Goal: Task Accomplishment & Management: Use online tool/utility

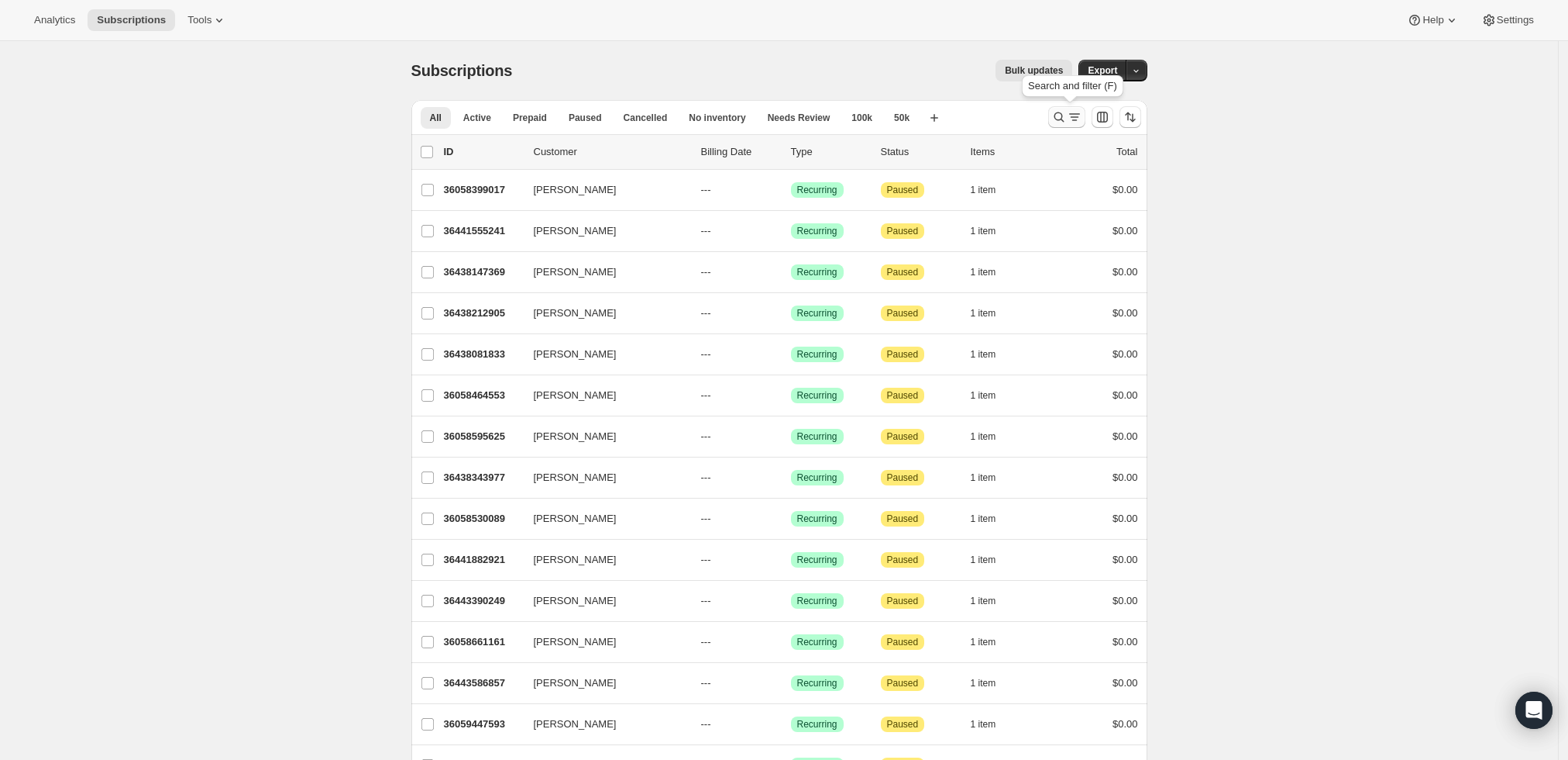
click at [1060, 118] on icon "Search and filter results" at bounding box center [1058, 116] width 15 height 15
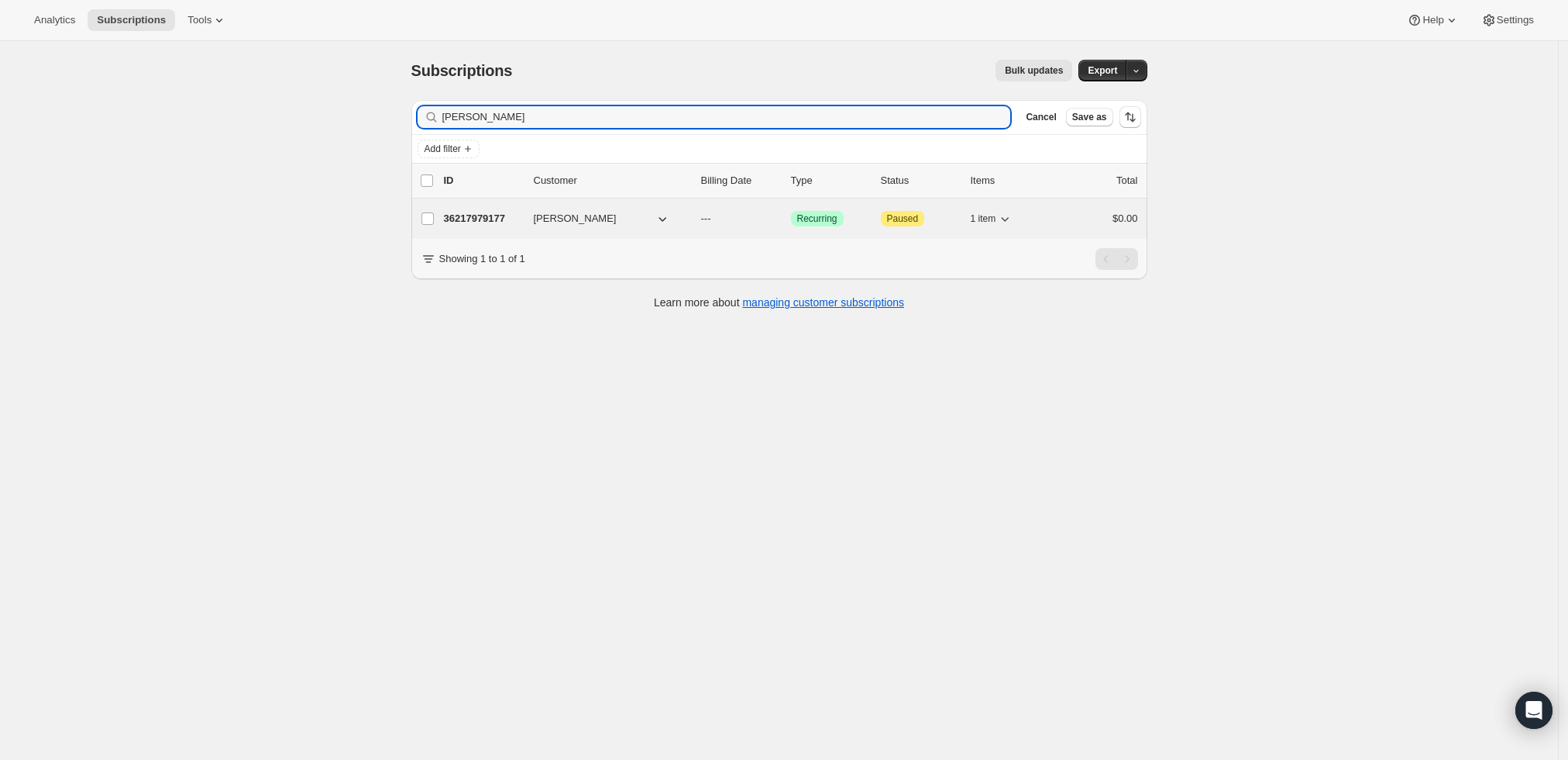
type input "[PERSON_NAME]"
click at [465, 212] on p "36217979177" at bounding box center [482, 218] width 77 height 15
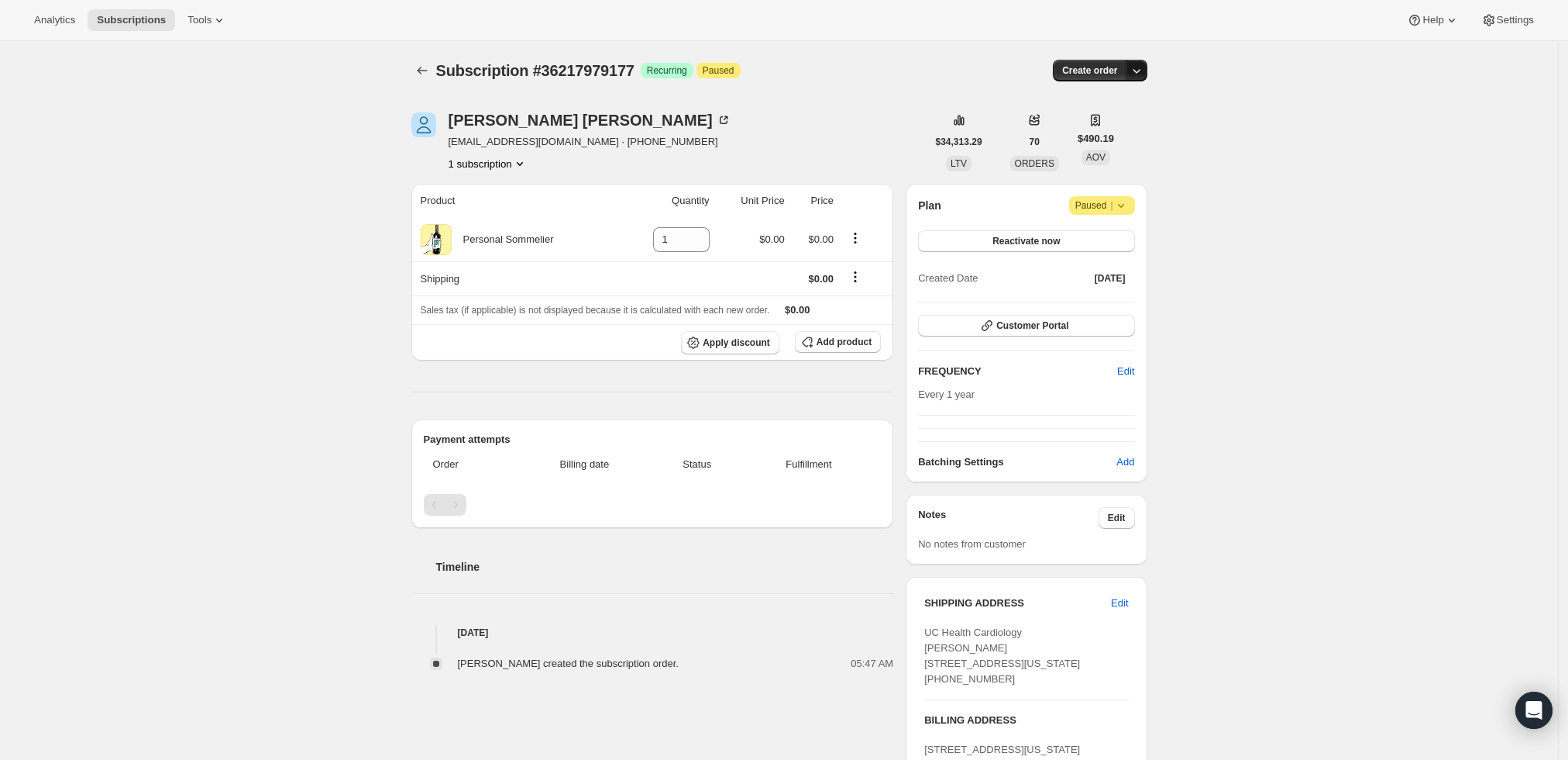
click at [1139, 74] on icon "button" at bounding box center [1136, 70] width 15 height 15
click at [1112, 127] on span "Create custom one-time order" at bounding box center [1075, 128] width 134 height 12
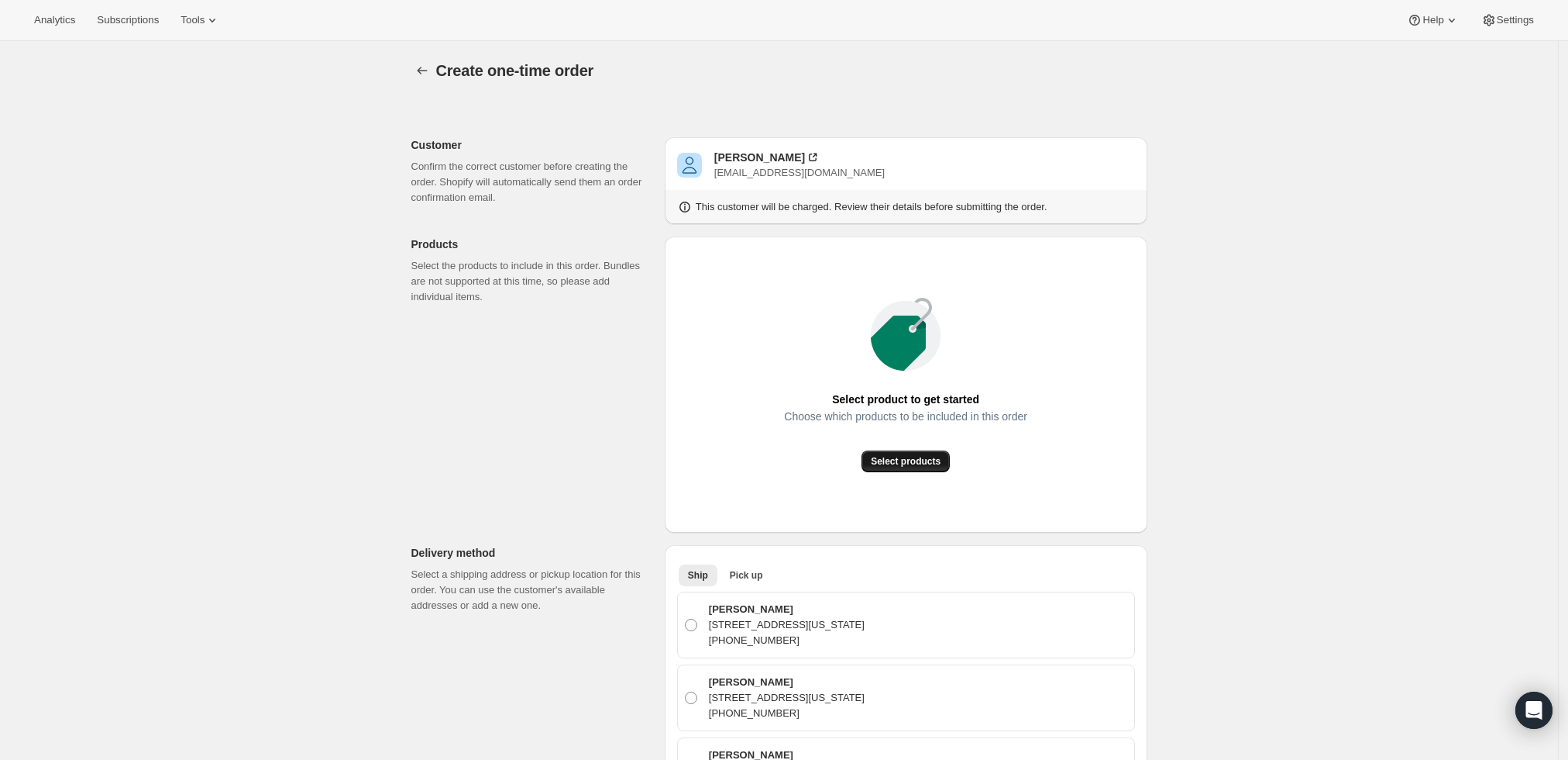
click at [927, 454] on button "Select products" at bounding box center [906, 461] width 89 height 21
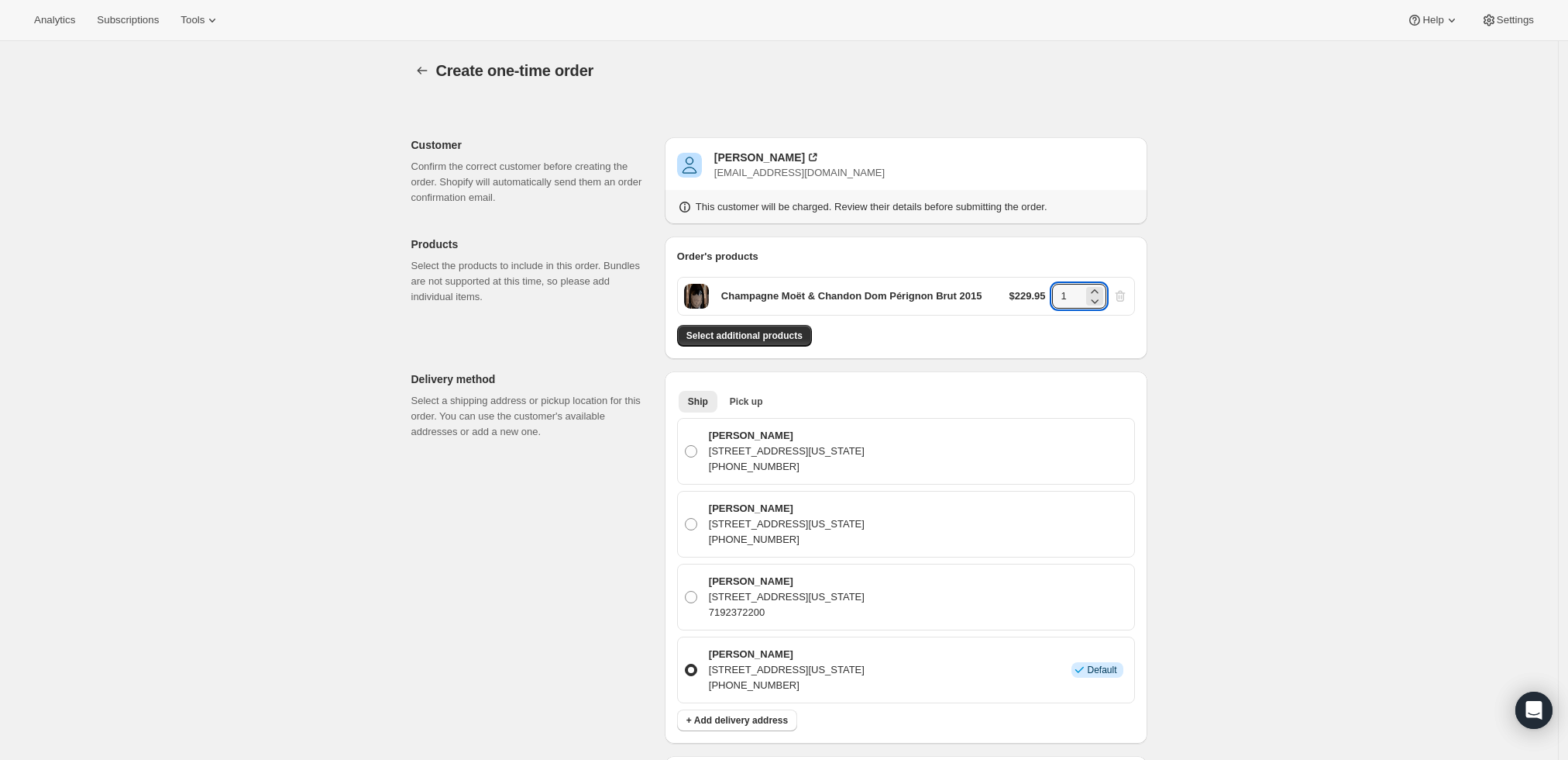
drag, startPoint x: 1078, startPoint y: 294, endPoint x: 1010, endPoint y: 305, distance: 68.9
click at [1010, 305] on div "Champagne Moët & Chandon Dom Pérignon Brut 2015 $229.95 1" at bounding box center [906, 296] width 458 height 39
type input "6"
click at [1264, 385] on div "Create one-time order. This page is ready Create one-time order Customer Confir…" at bounding box center [779, 695] width 1558 height 1309
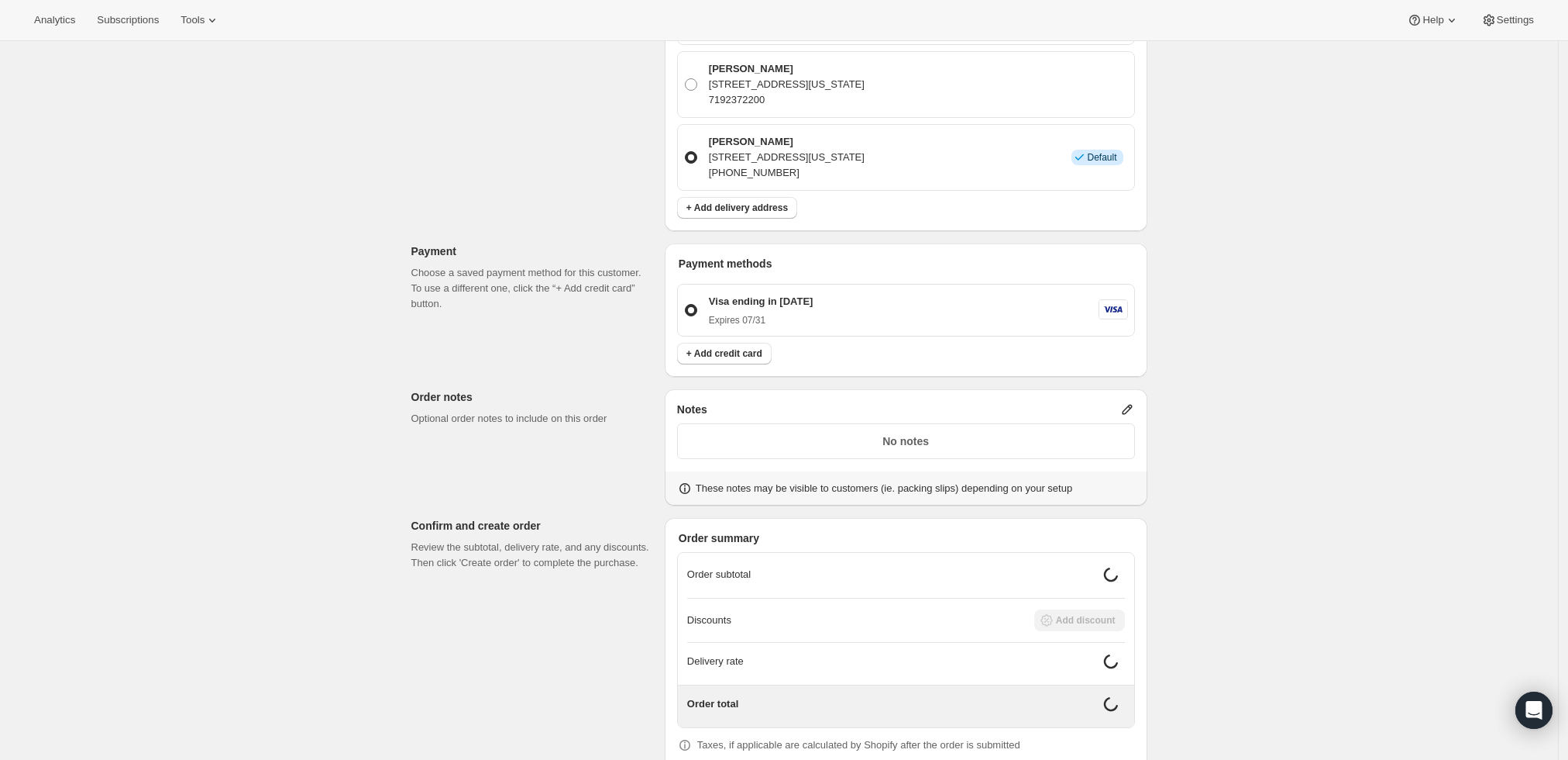
scroll to position [516, 0]
click at [1132, 401] on icon at bounding box center [1127, 405] width 10 height 10
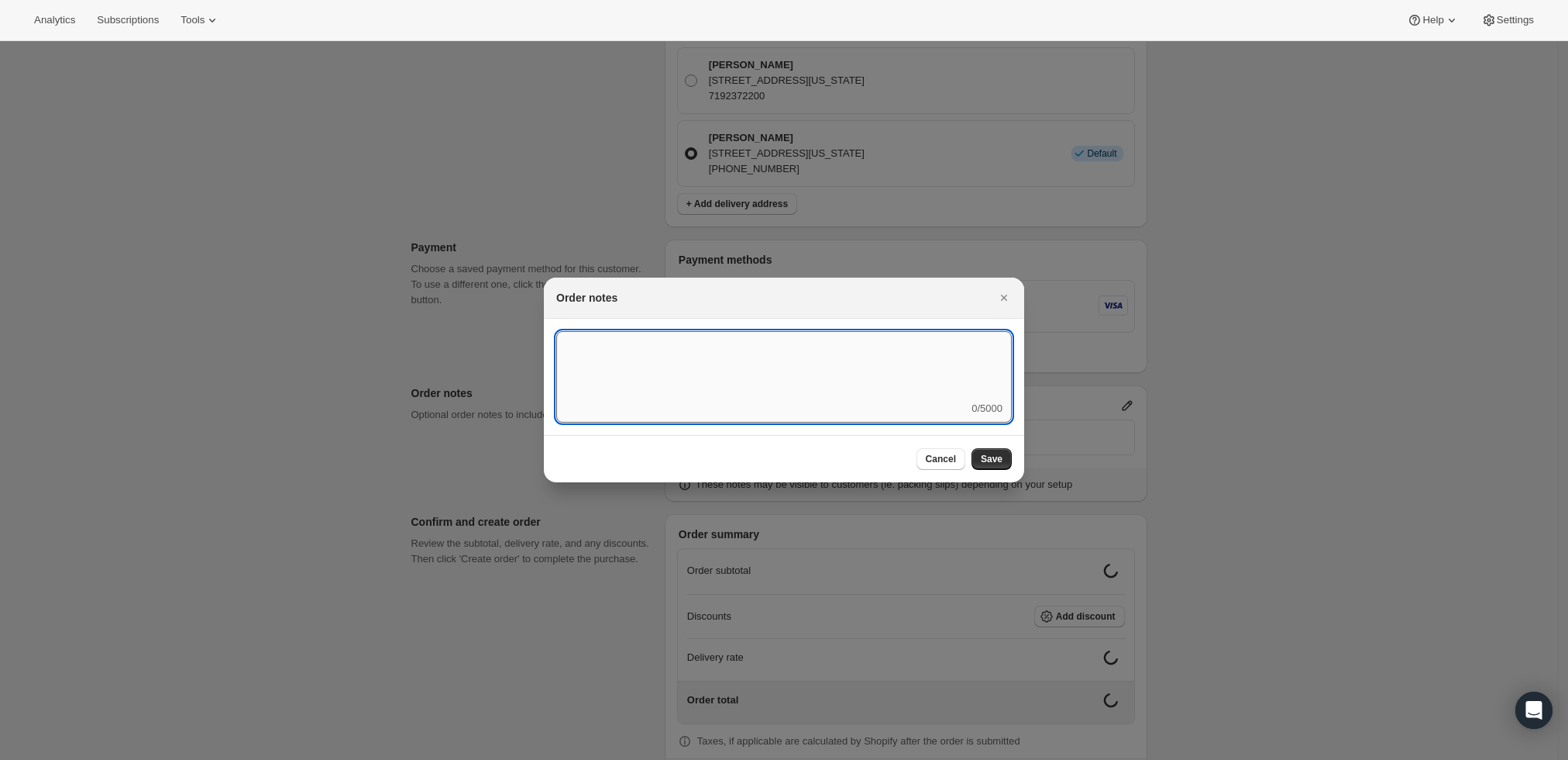
click at [828, 371] on textarea ":rd3:" at bounding box center [784, 365] width 456 height 70
type textarea "Weather HOLD - Include original gift box"
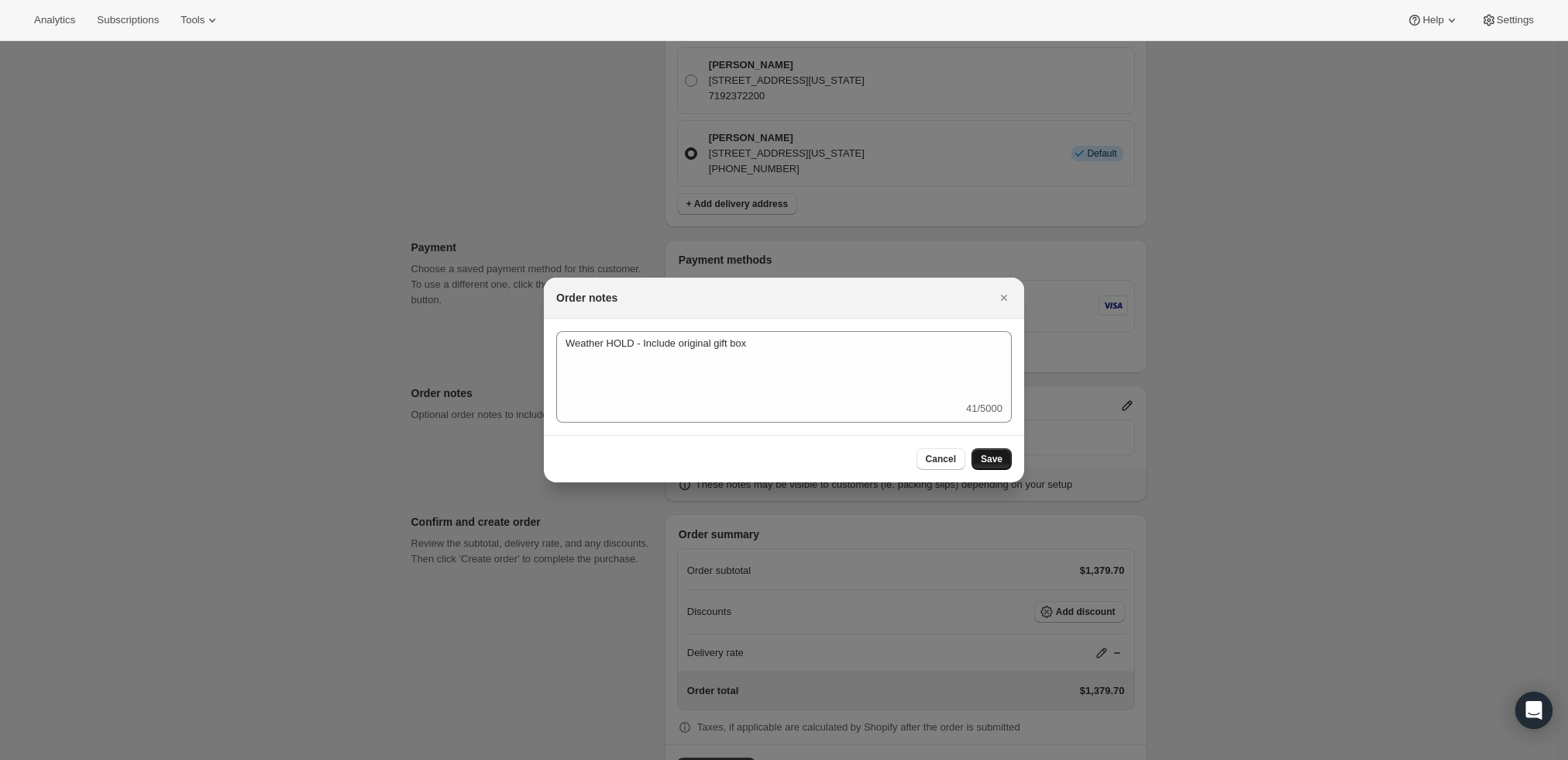
click at [998, 458] on span "Save" at bounding box center [992, 459] width 21 height 12
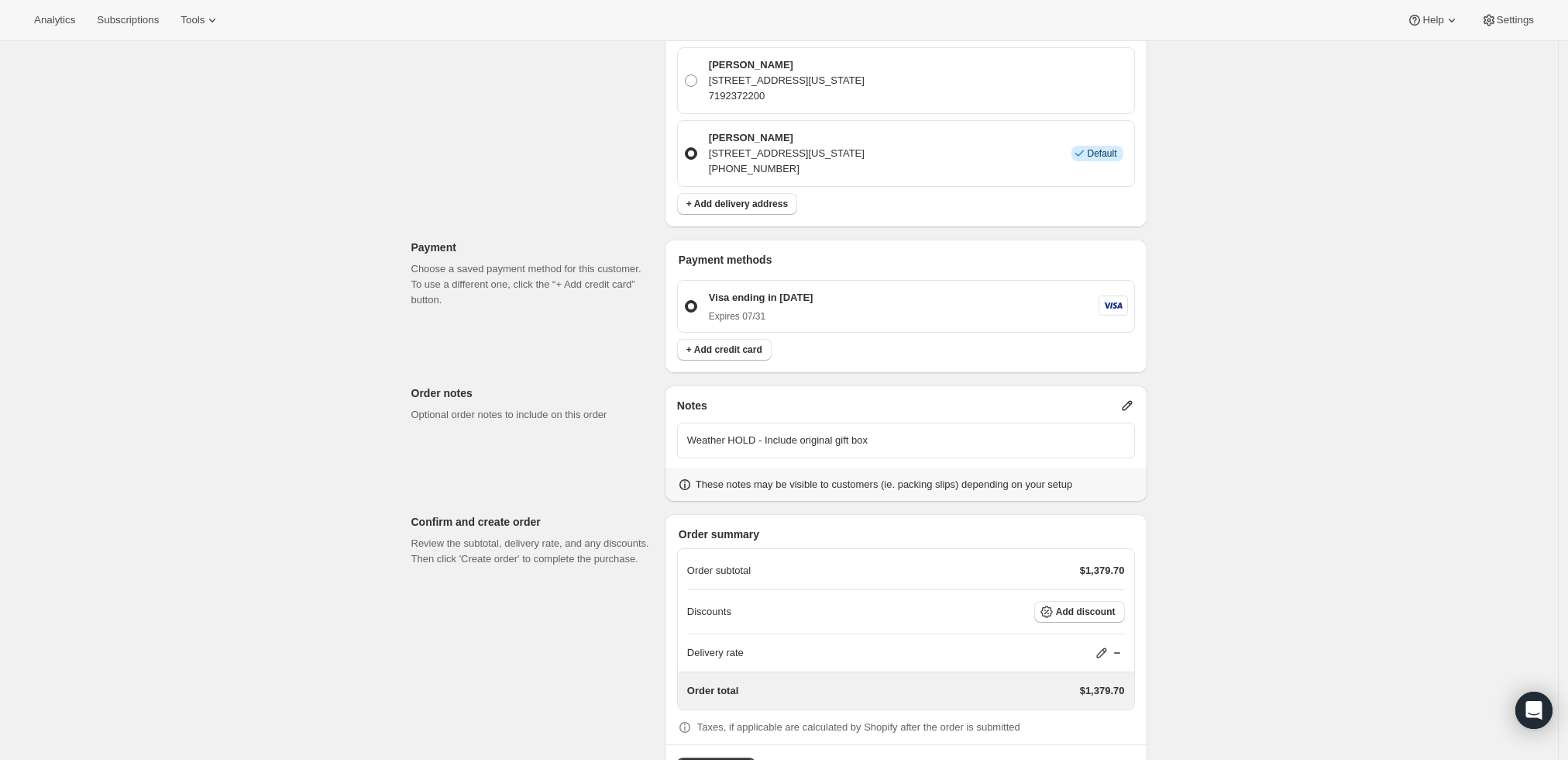
click at [1104, 649] on icon at bounding box center [1101, 652] width 15 height 15
click at [1073, 590] on input "0" at bounding box center [1110, 589] width 139 height 25
type input "0"
click at [1197, 495] on div "Create one-time order. This page is ready Create one-time order Customer Confir…" at bounding box center [779, 172] width 1558 height 1295
click at [1068, 612] on span "Add discount" at bounding box center [1086, 612] width 59 height 12
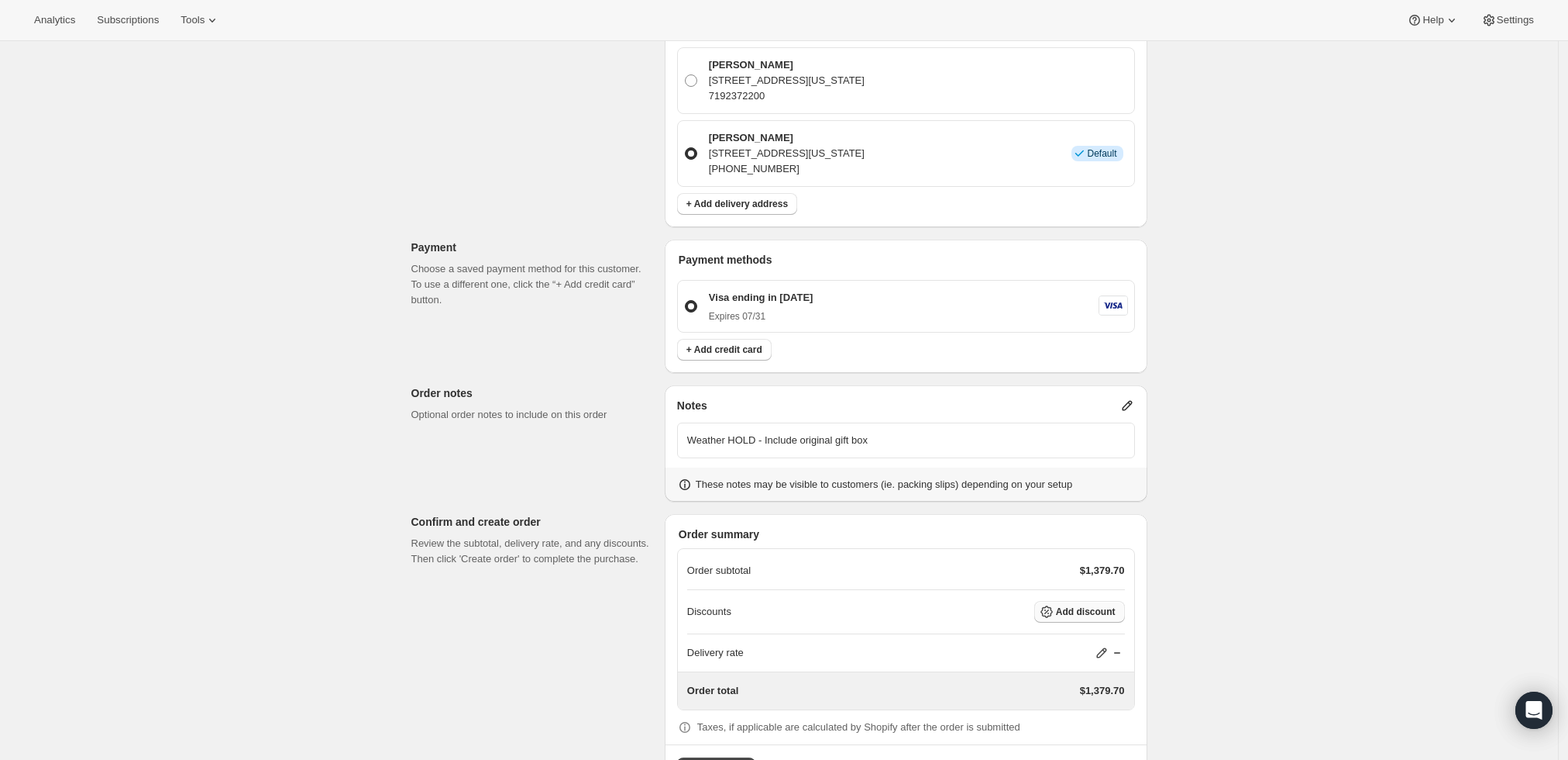
scroll to position [0, 0]
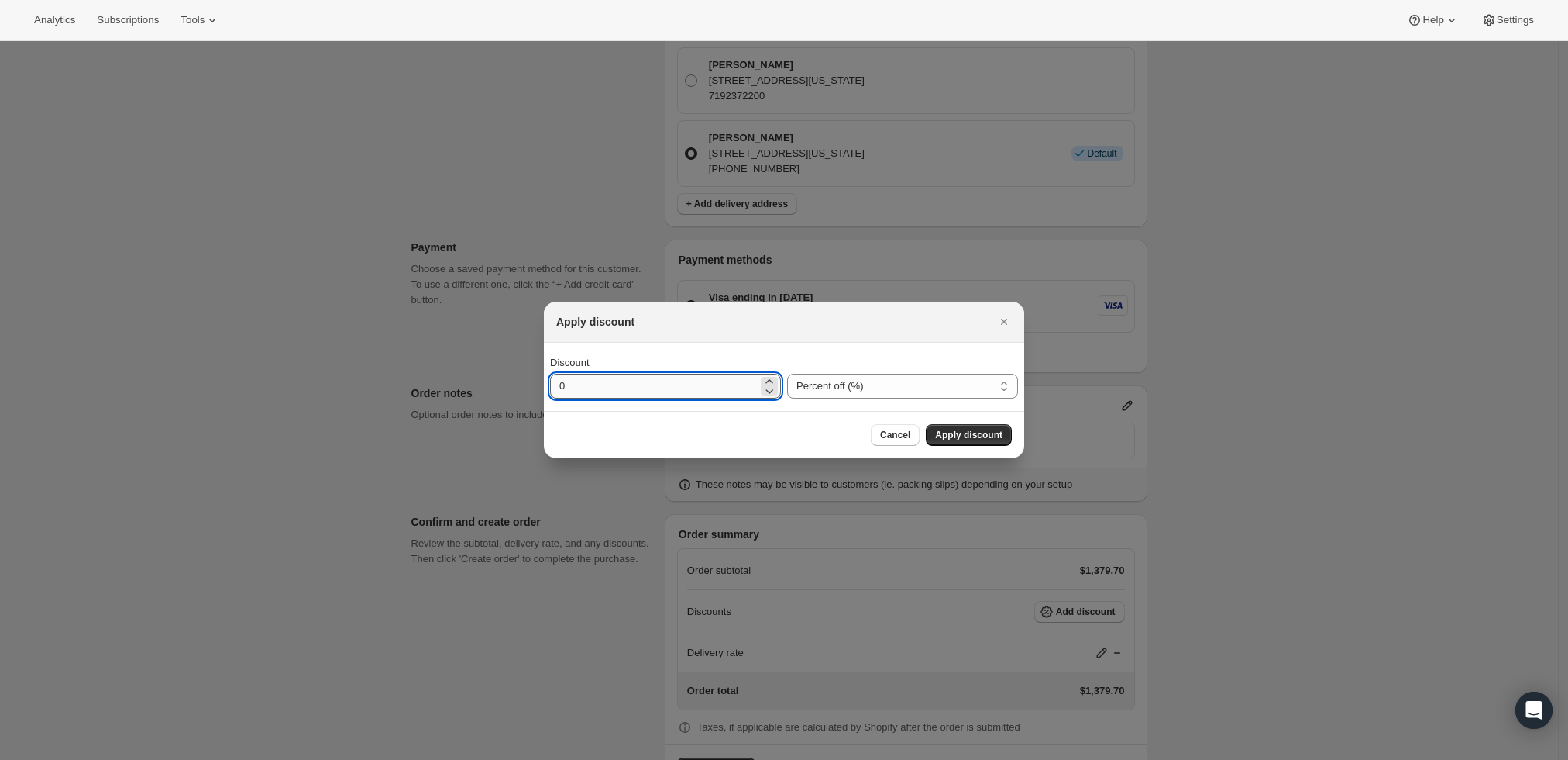
click at [726, 379] on input "0" at bounding box center [654, 386] width 207 height 25
type input "10"
click at [953, 430] on span "Apply discount" at bounding box center [969, 435] width 67 height 12
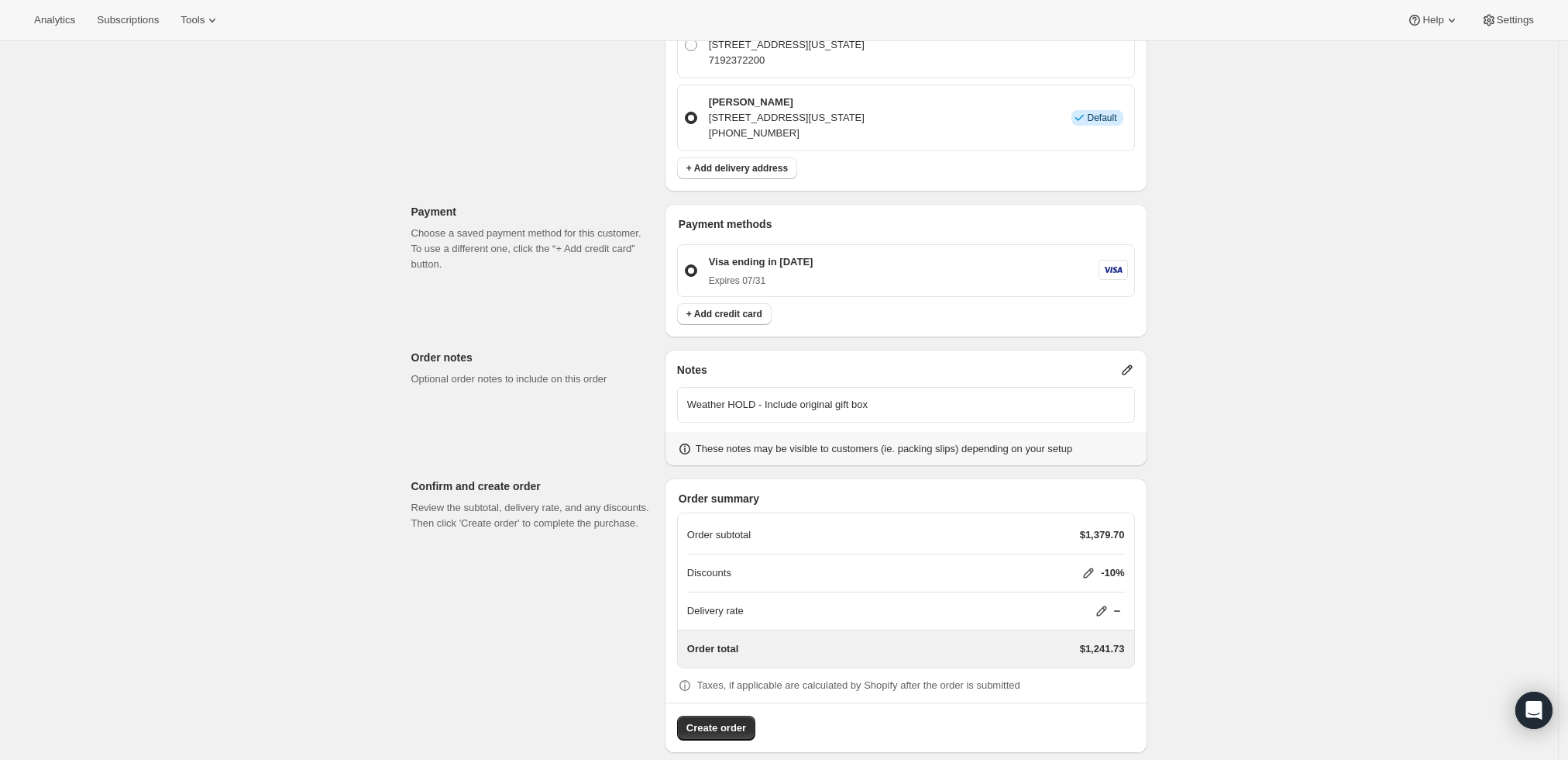
scroll to position [568, 0]
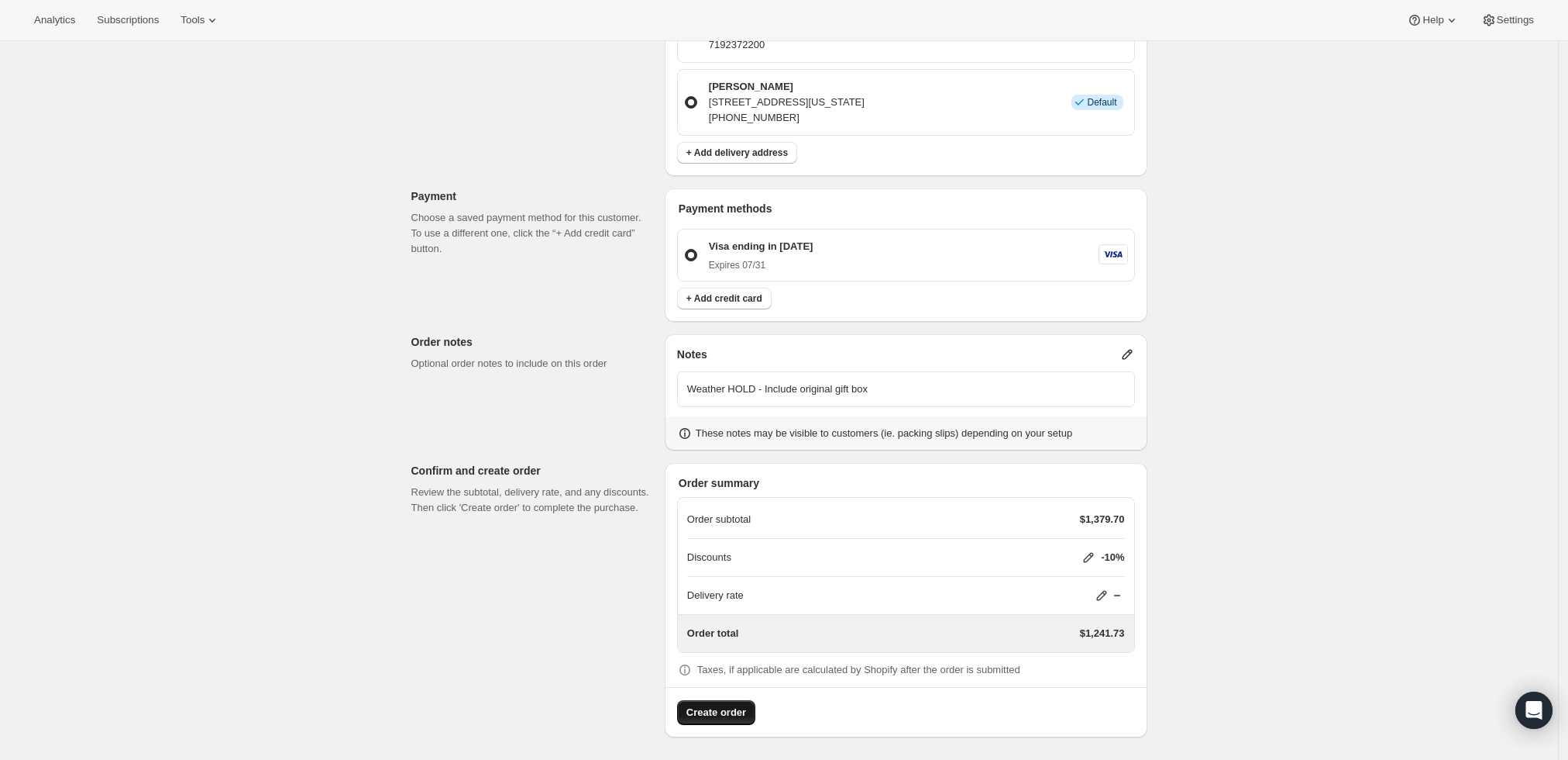
click at [693, 718] on button "Create order" at bounding box center [716, 712] width 78 height 25
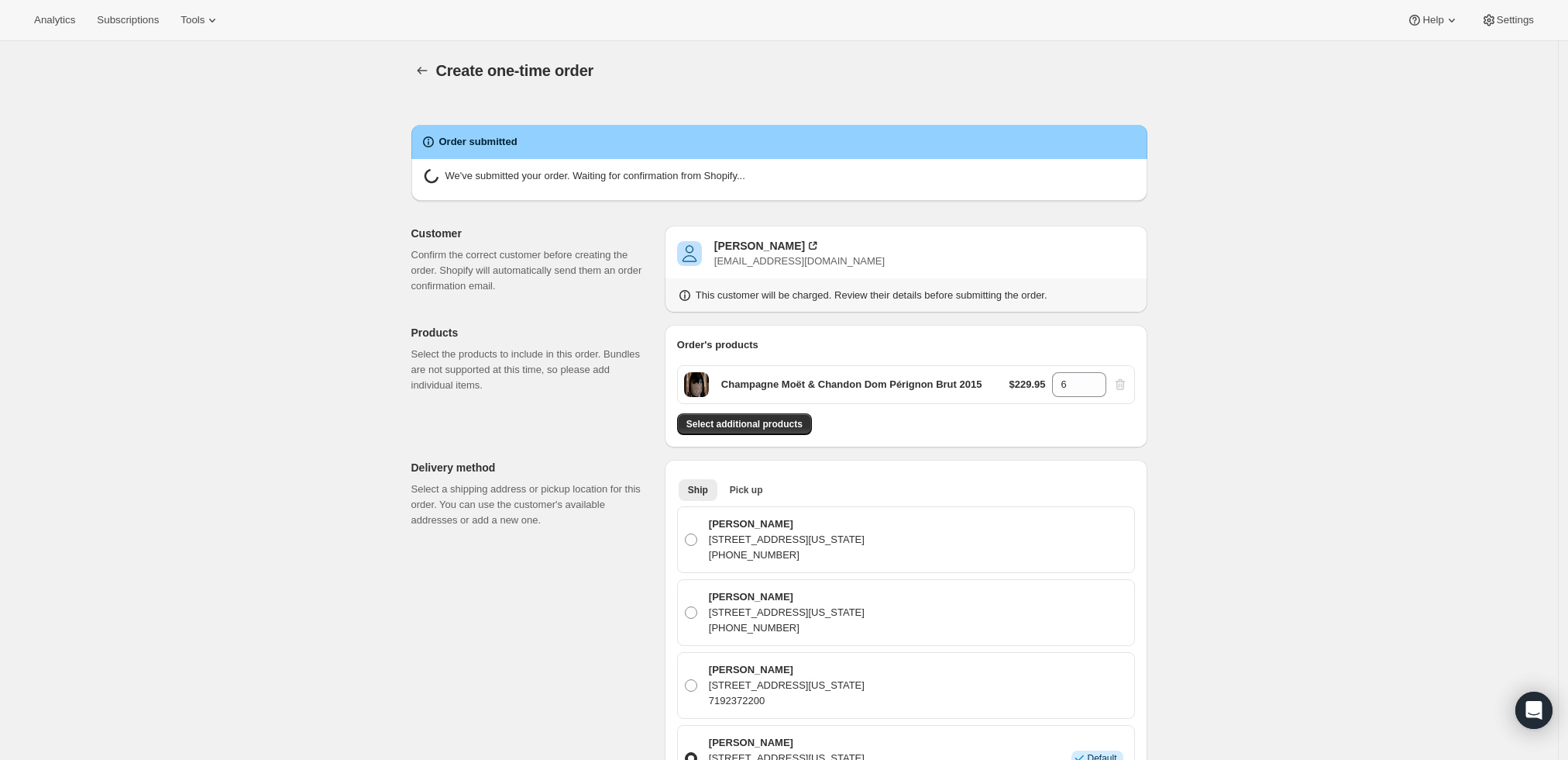
radio input "true"
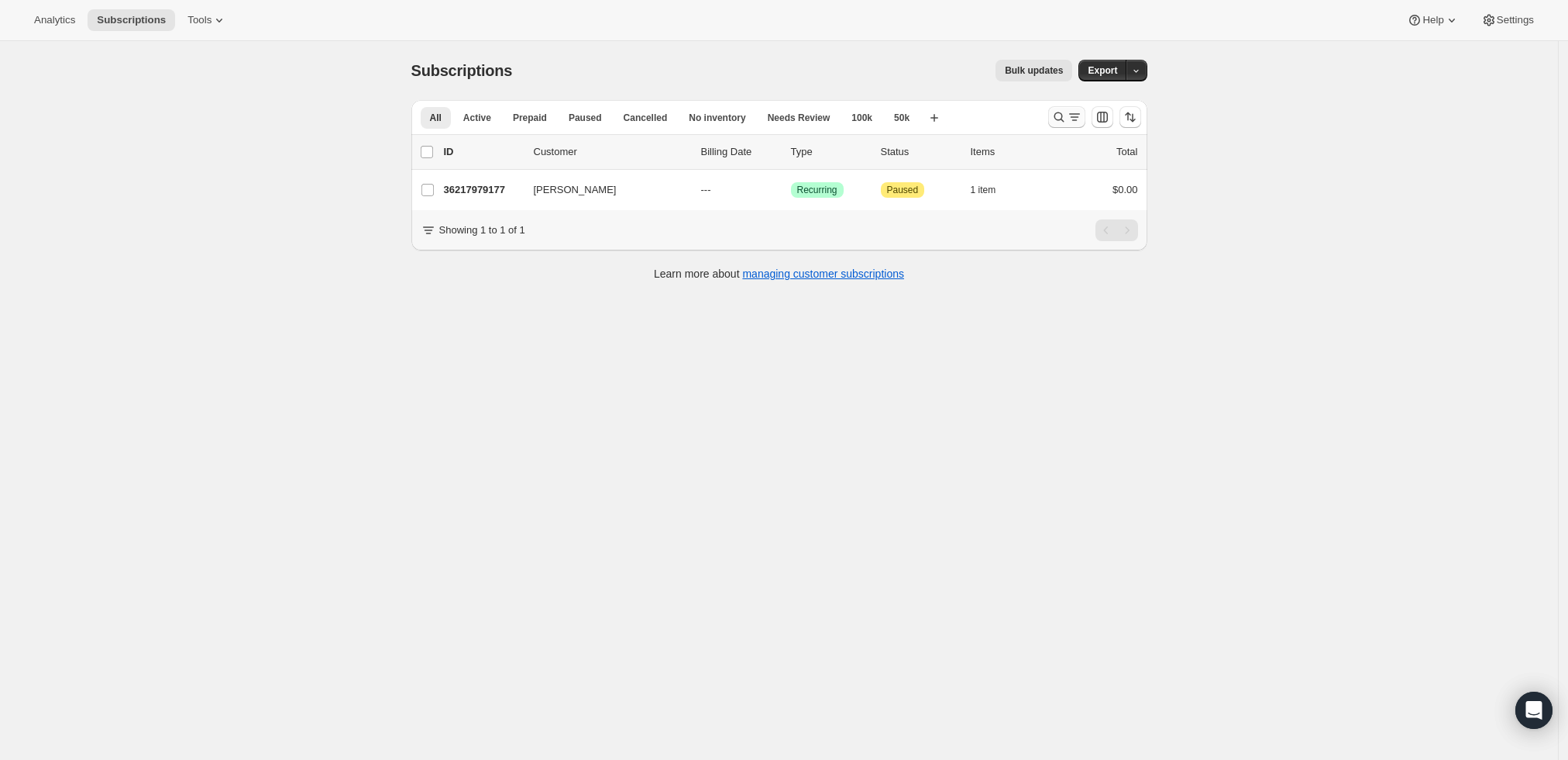
click at [1064, 114] on icon "Search and filter results" at bounding box center [1058, 116] width 15 height 15
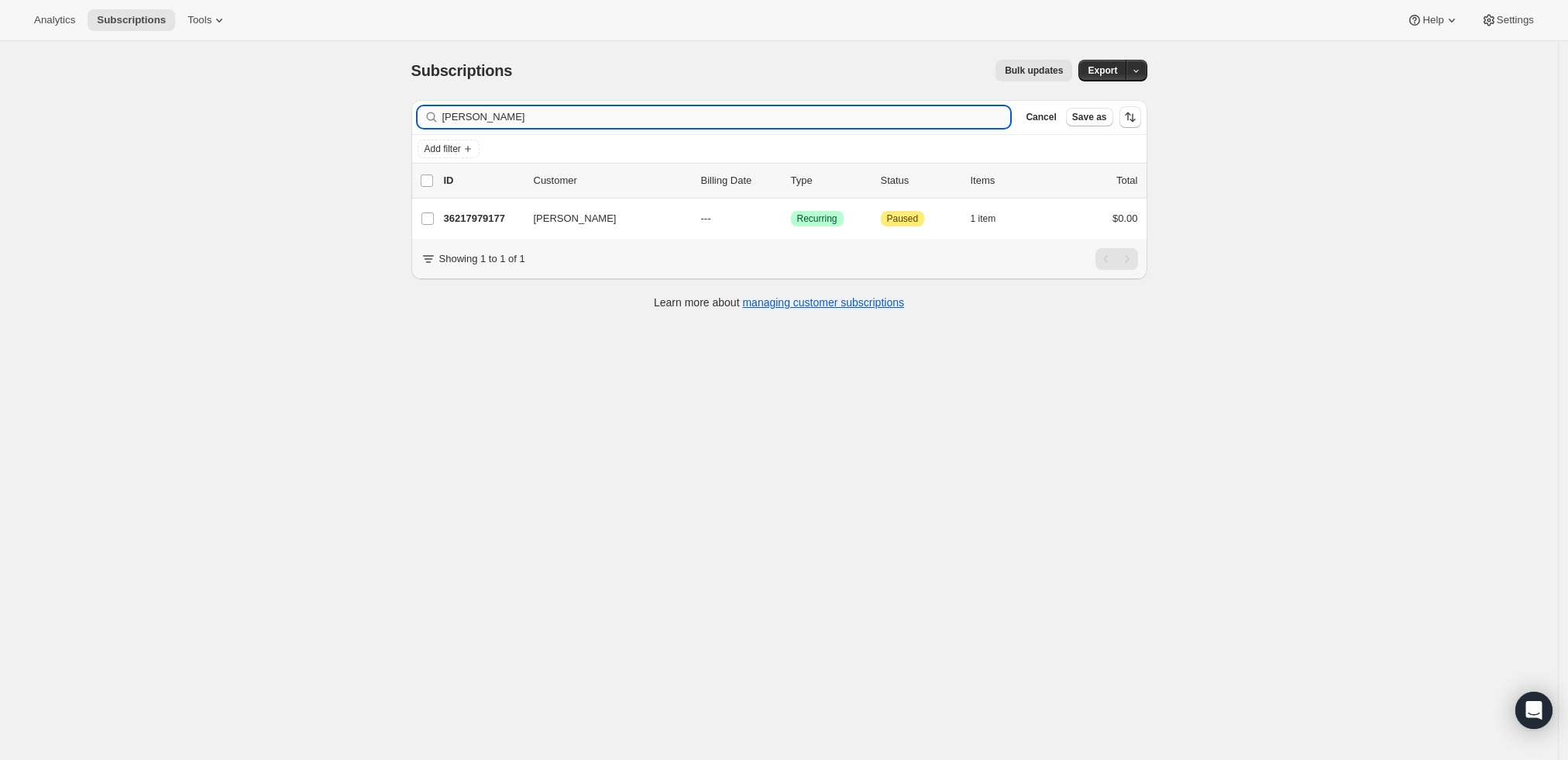
click at [738, 121] on input "[PERSON_NAME]" at bounding box center [727, 117] width 569 height 21
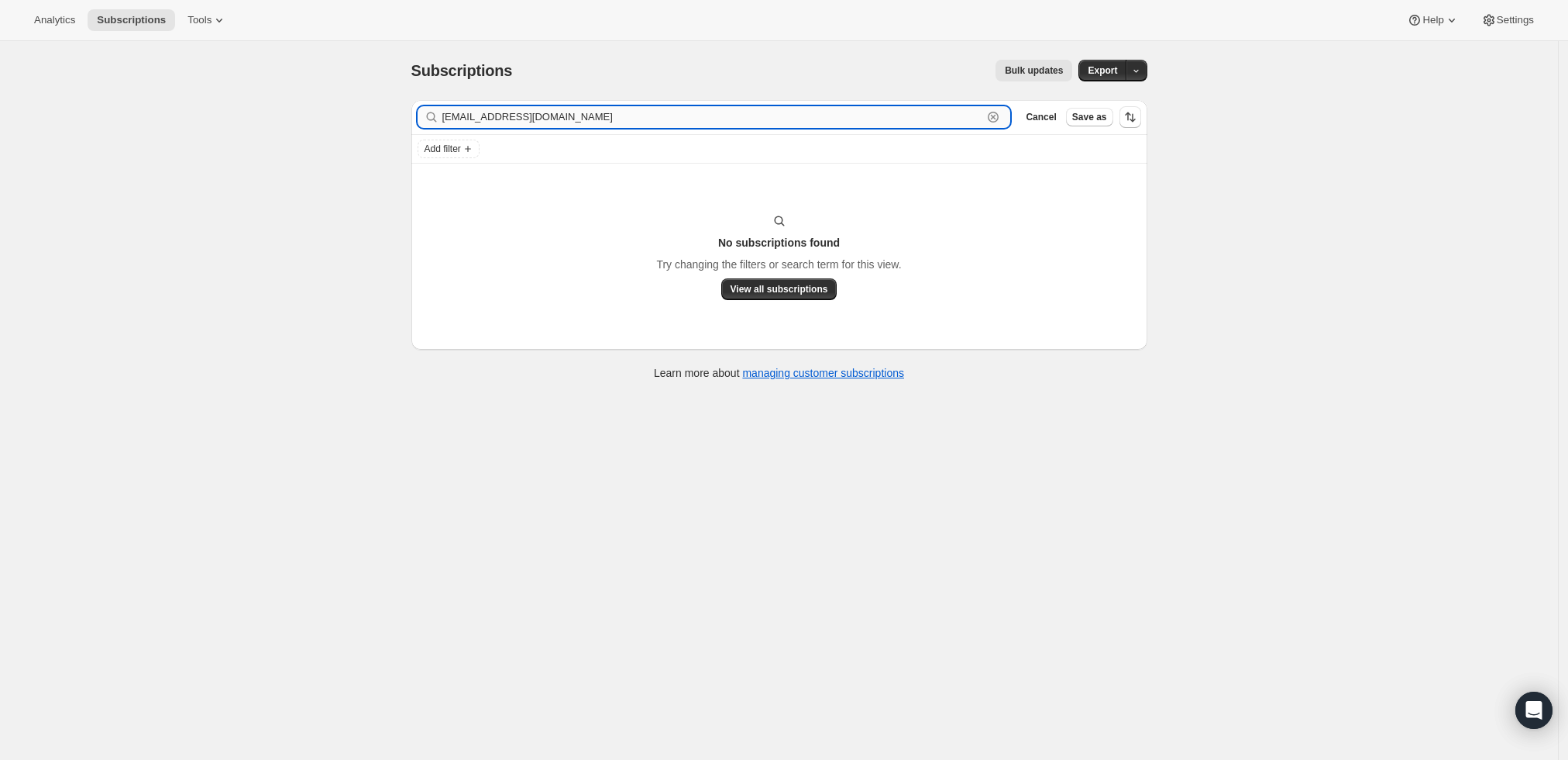
click at [740, 118] on input "[EMAIL_ADDRESS][DOMAIN_NAME]" at bounding box center [713, 117] width 541 height 21
paste input "[PERSON_NAME]"
click at [486, 116] on input "[PERSON_NAME]" at bounding box center [713, 117] width 541 height 21
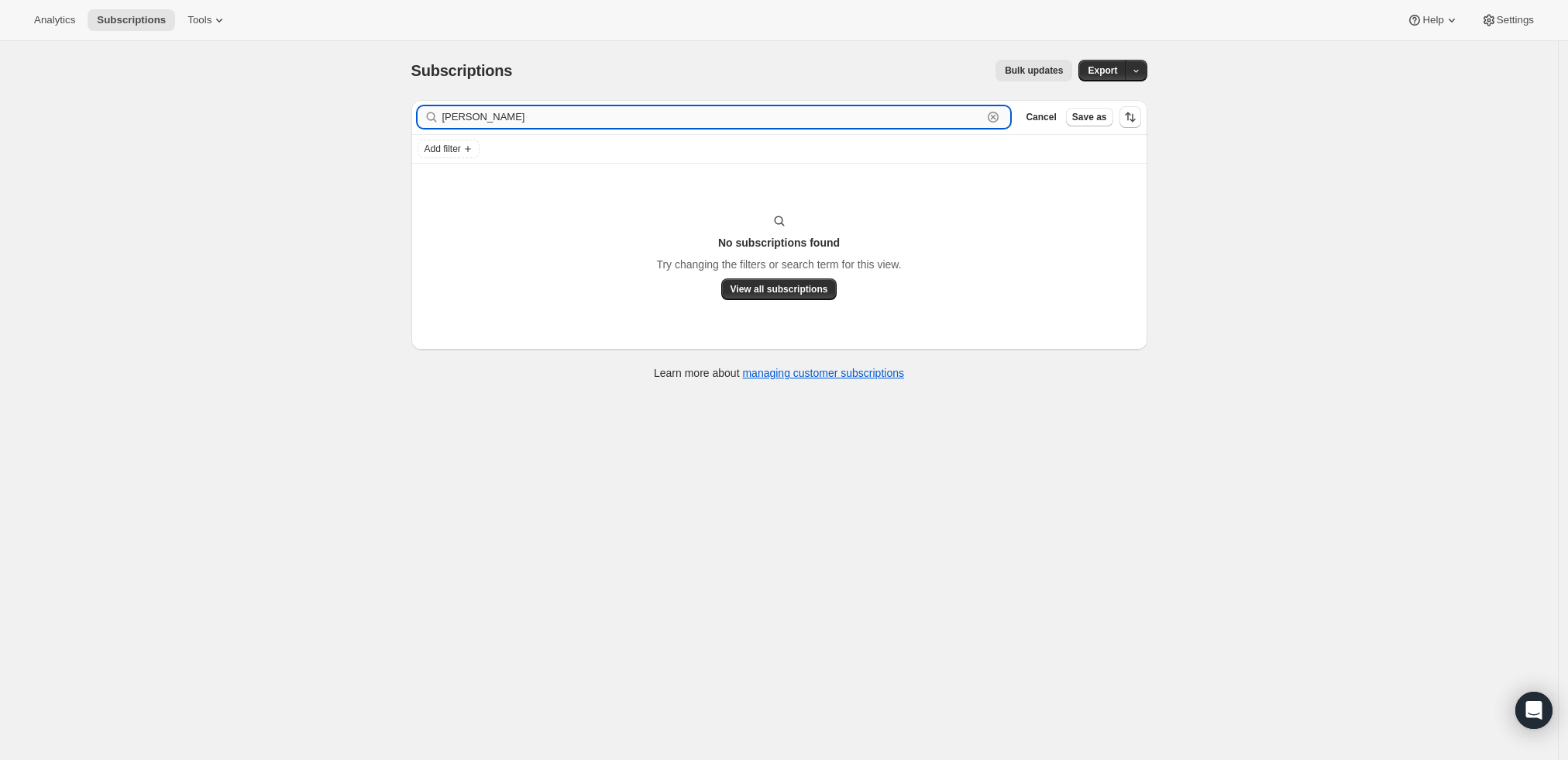
click at [497, 112] on input "[PERSON_NAME]" at bounding box center [713, 117] width 541 height 21
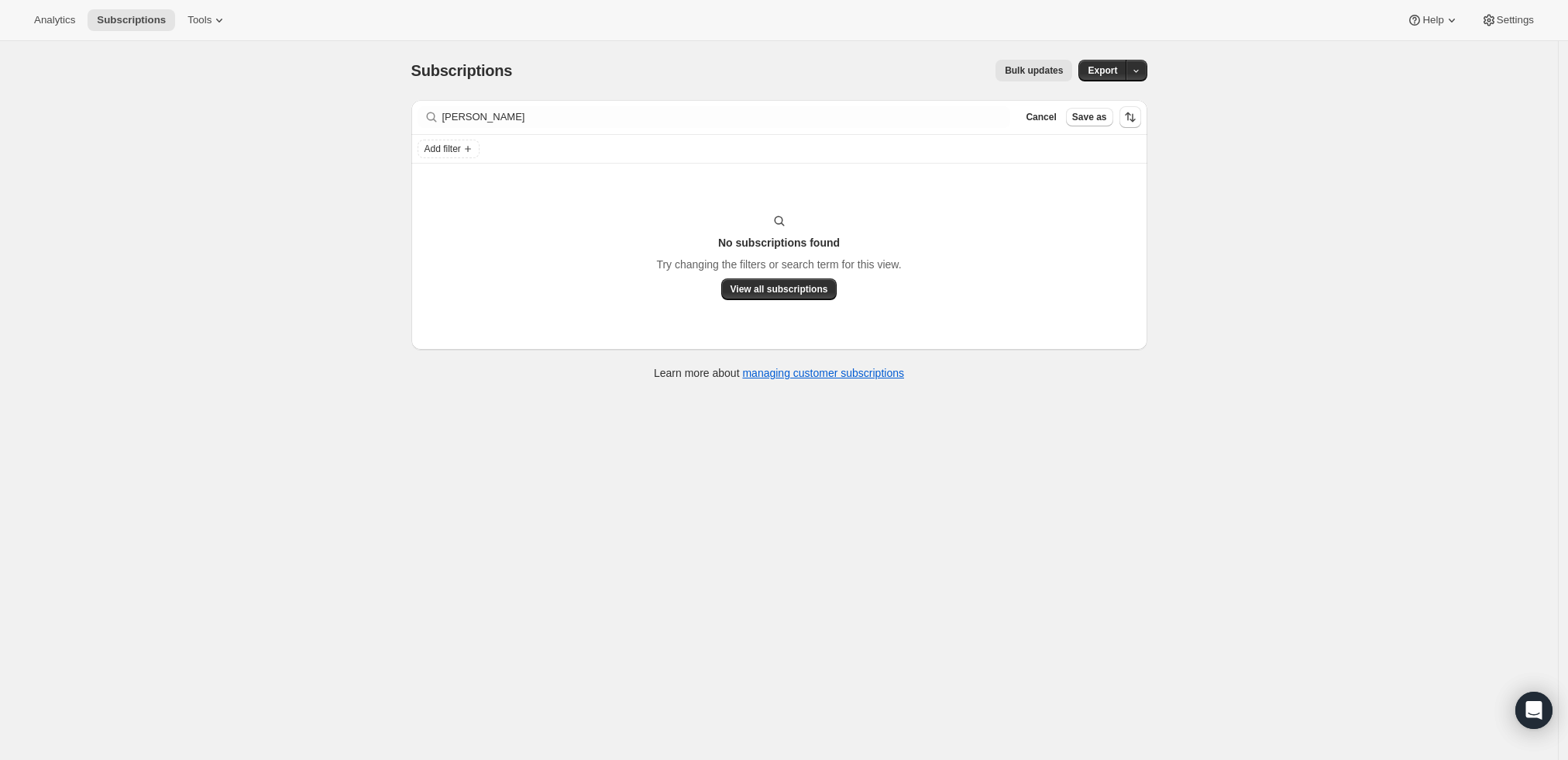
click at [650, 129] on div "Filter subscribers [PERSON_NAME] Clear Cancel Save as" at bounding box center [779, 117] width 737 height 34
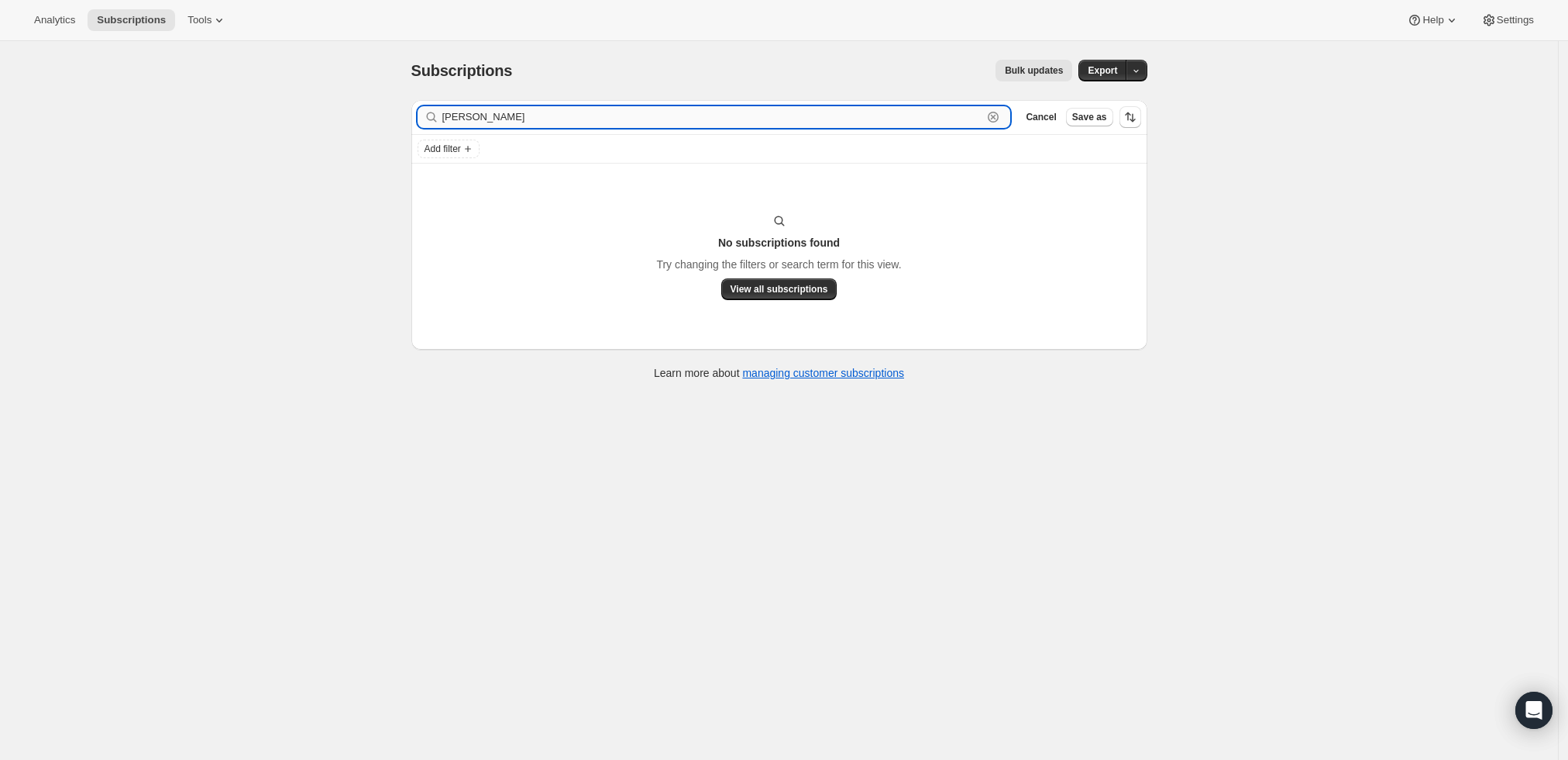
click at [650, 114] on input "[PERSON_NAME]" at bounding box center [713, 117] width 541 height 21
click at [650, 114] on input "[PERSON_NAME]" at bounding box center [713, 117] width 541 height 21
paste input "[EMAIL_ADDRESS][DOMAIN_NAME]"
type input "[EMAIL_ADDRESS][DOMAIN_NAME]"
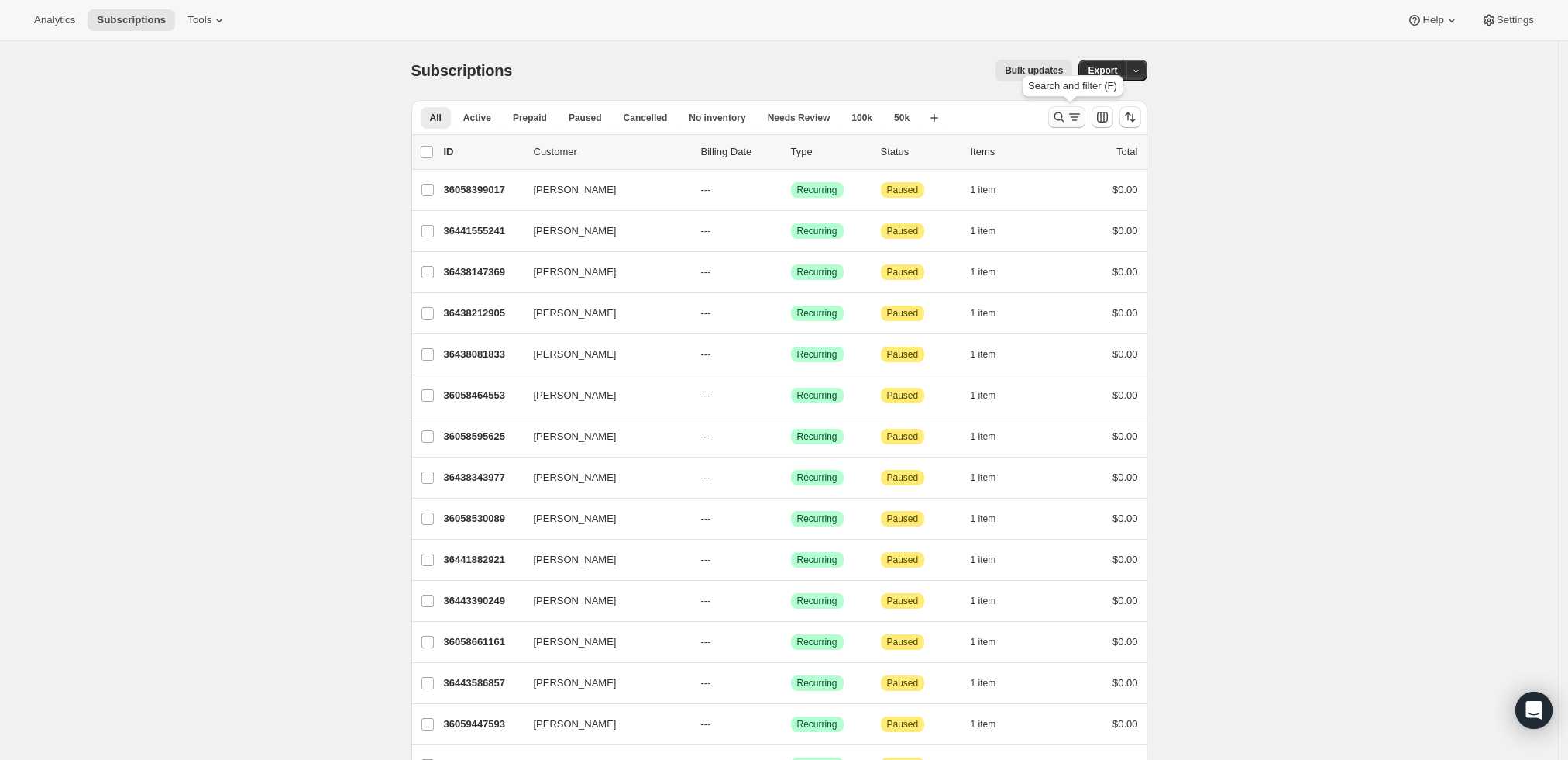
click at [1056, 112] on icon "Search and filter results" at bounding box center [1058, 116] width 15 height 15
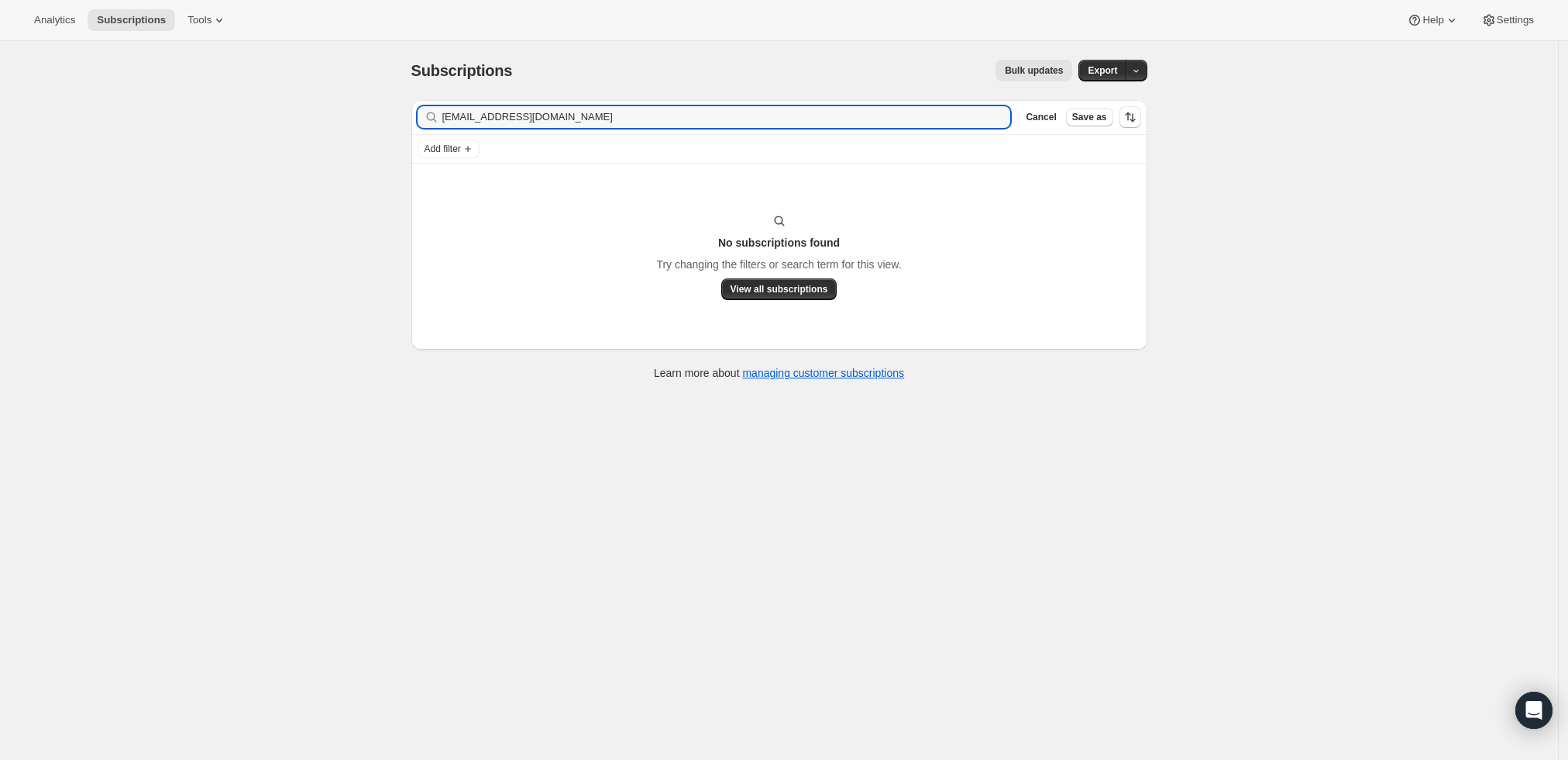
type input "gfmcdade@gmail.com"
